Goal: Navigation & Orientation: Find specific page/section

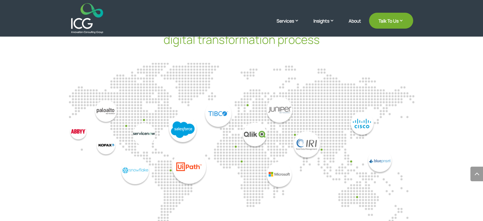
scroll to position [1713, 0]
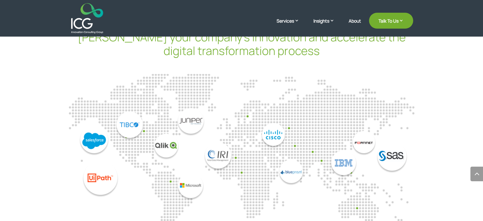
click at [210, 145] on img "9 / 14" at bounding box center [196, 154] width 86 height 92
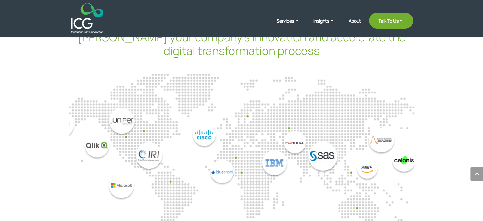
click at [149, 146] on img "9 / 14" at bounding box center [127, 154] width 86 height 92
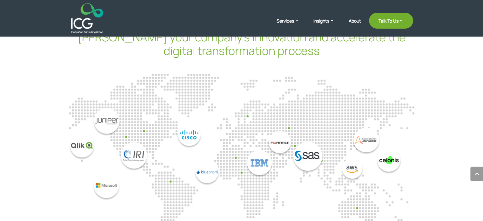
click at [149, 146] on img "9 / 14" at bounding box center [112, 154] width 86 height 92
click at [147, 145] on img "9 / 14" at bounding box center [112, 154] width 86 height 92
click at [451, 109] on div "Globally renowned technology platforms that help us [PERSON_NAME] your company’…" at bounding box center [241, 127] width 483 height 249
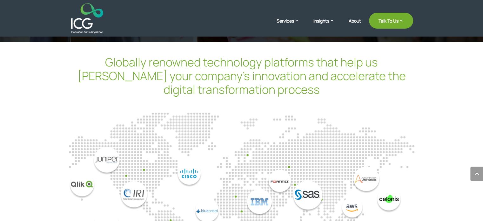
scroll to position [1669, 0]
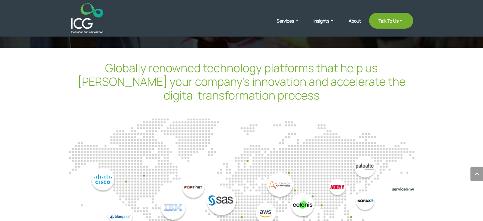
click at [247, 123] on div at bounding box center [242, 191] width 346 height 145
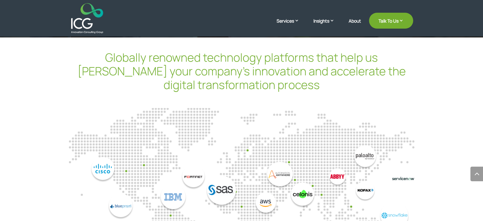
scroll to position [1675, 0]
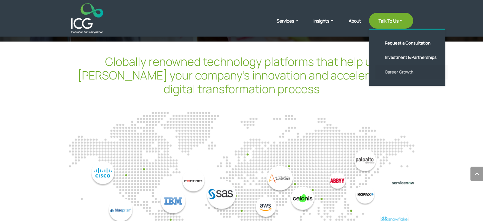
click at [424, 65] on link "Career Growth" at bounding box center [411, 72] width 73 height 15
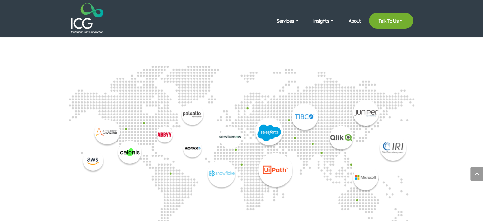
scroll to position [1706, 0]
